Goal: Complete application form

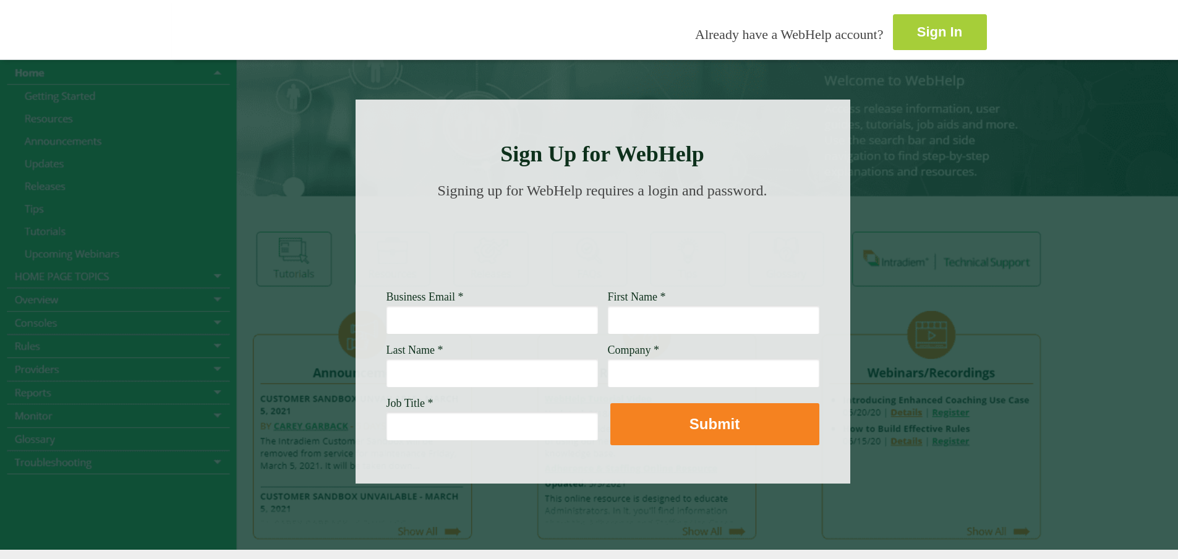
click at [917, 24] on strong "Sign In" at bounding box center [939, 31] width 45 height 15
click at [387, 317] on input "Business Email *" at bounding box center [493, 320] width 212 height 28
type input "g"
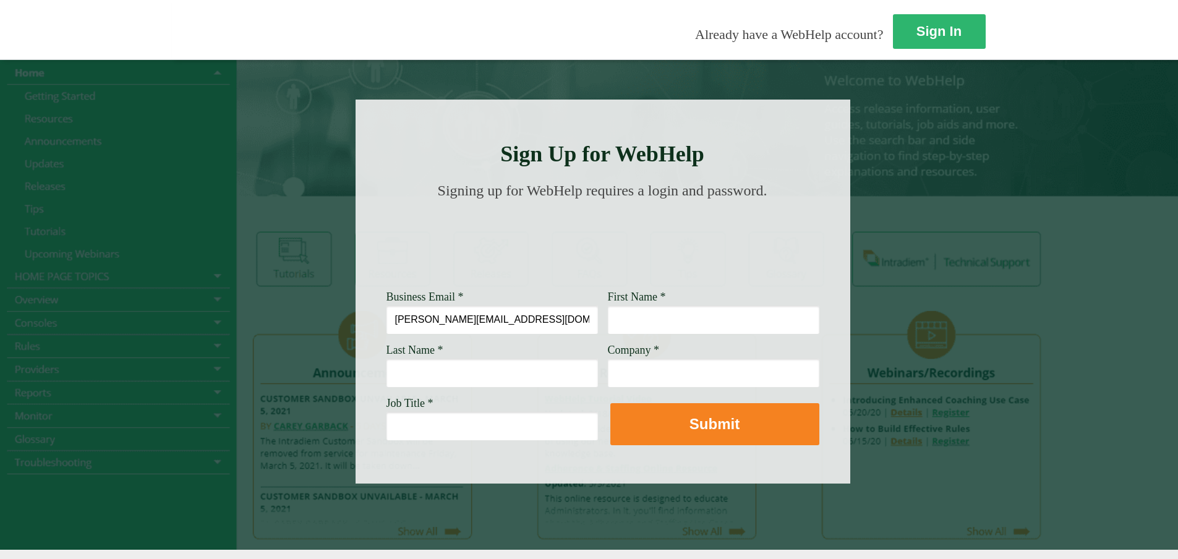
type input "Genevieve.Leven@wellsfargo.com"
click at [608, 324] on input "First Name *" at bounding box center [714, 320] width 212 height 28
type input "Genevieve"
type input "Leven"
click at [608, 371] on input "Company *" at bounding box center [714, 373] width 212 height 28
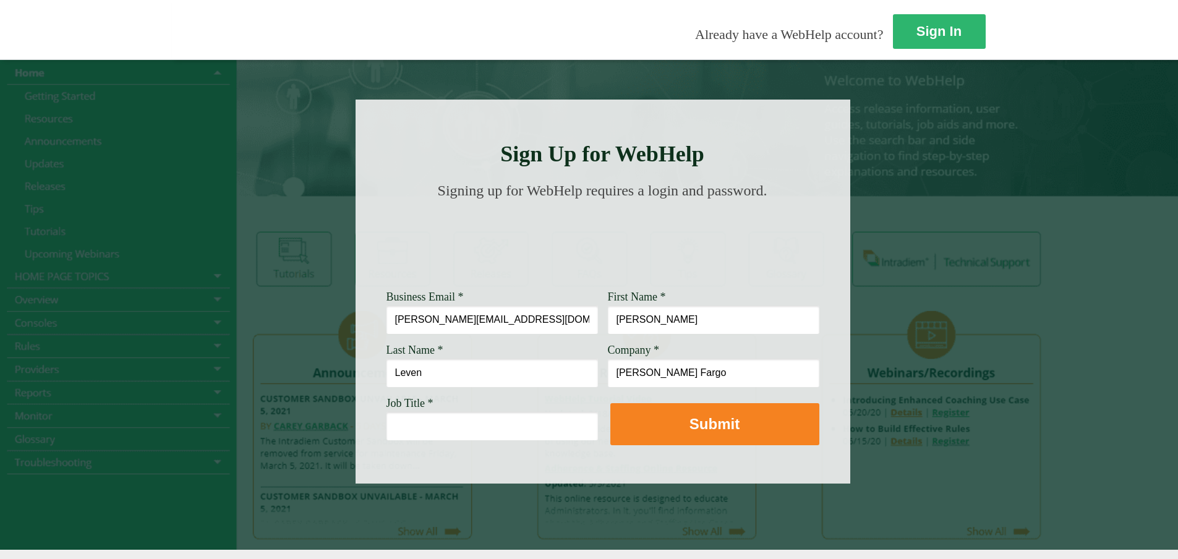
type input "Wells Fargo"
click at [387, 437] on input "Job Title *" at bounding box center [493, 426] width 212 height 28
type input "Team Lead"
click at [531, 447] on div at bounding box center [603, 292] width 495 height 384
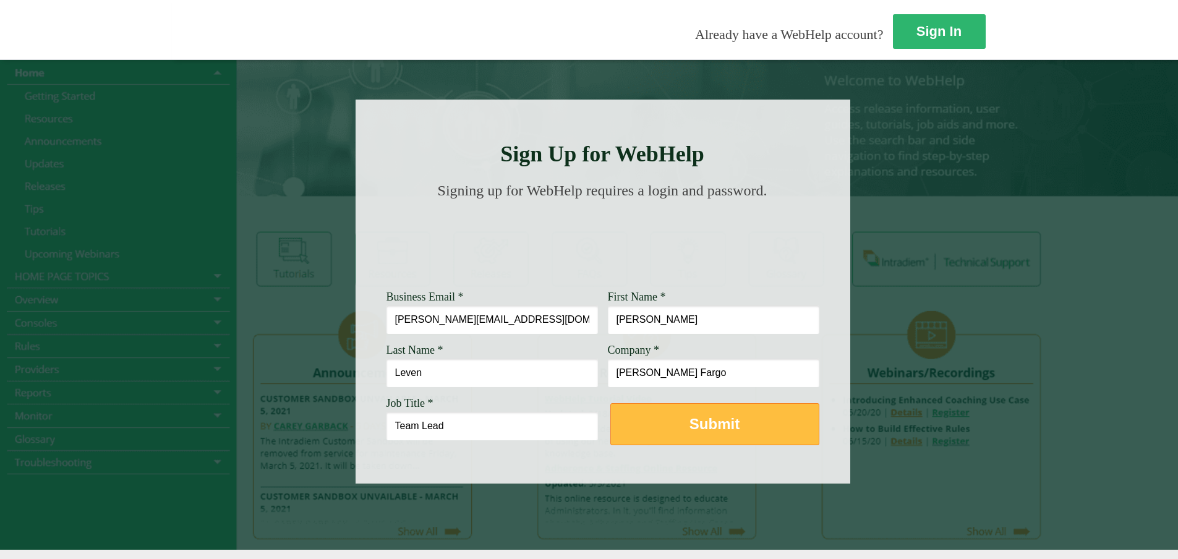
click at [611, 436] on button "Submit" at bounding box center [715, 424] width 209 height 42
